Goal: Information Seeking & Learning: Check status

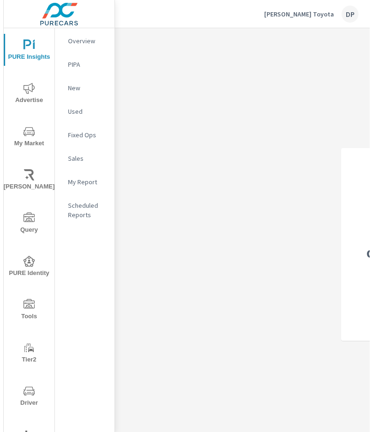
scroll to position [35, 0]
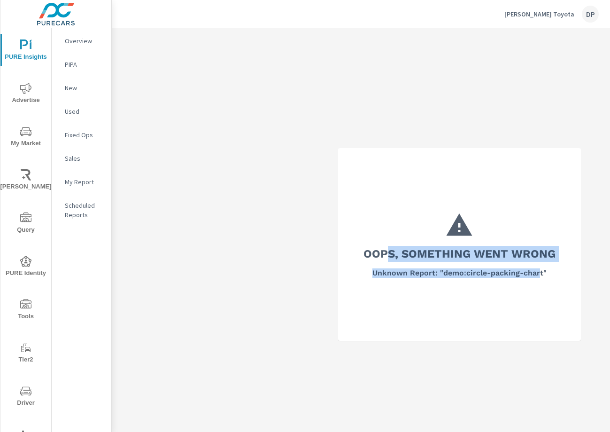
drag, startPoint x: 539, startPoint y: 284, endPoint x: 389, endPoint y: 256, distance: 153.0
click at [373, 256] on div "Oops, something went wrong Unknown Report: "demo:circle-packing-chart"" at bounding box center [459, 244] width 205 height 155
click at [373, 256] on h3 "Oops, something went wrong" at bounding box center [460, 254] width 192 height 16
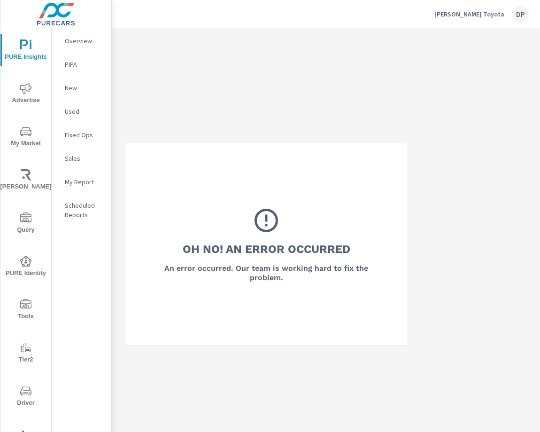
scroll to position [0, 164]
